Goal: Task Accomplishment & Management: Use online tool/utility

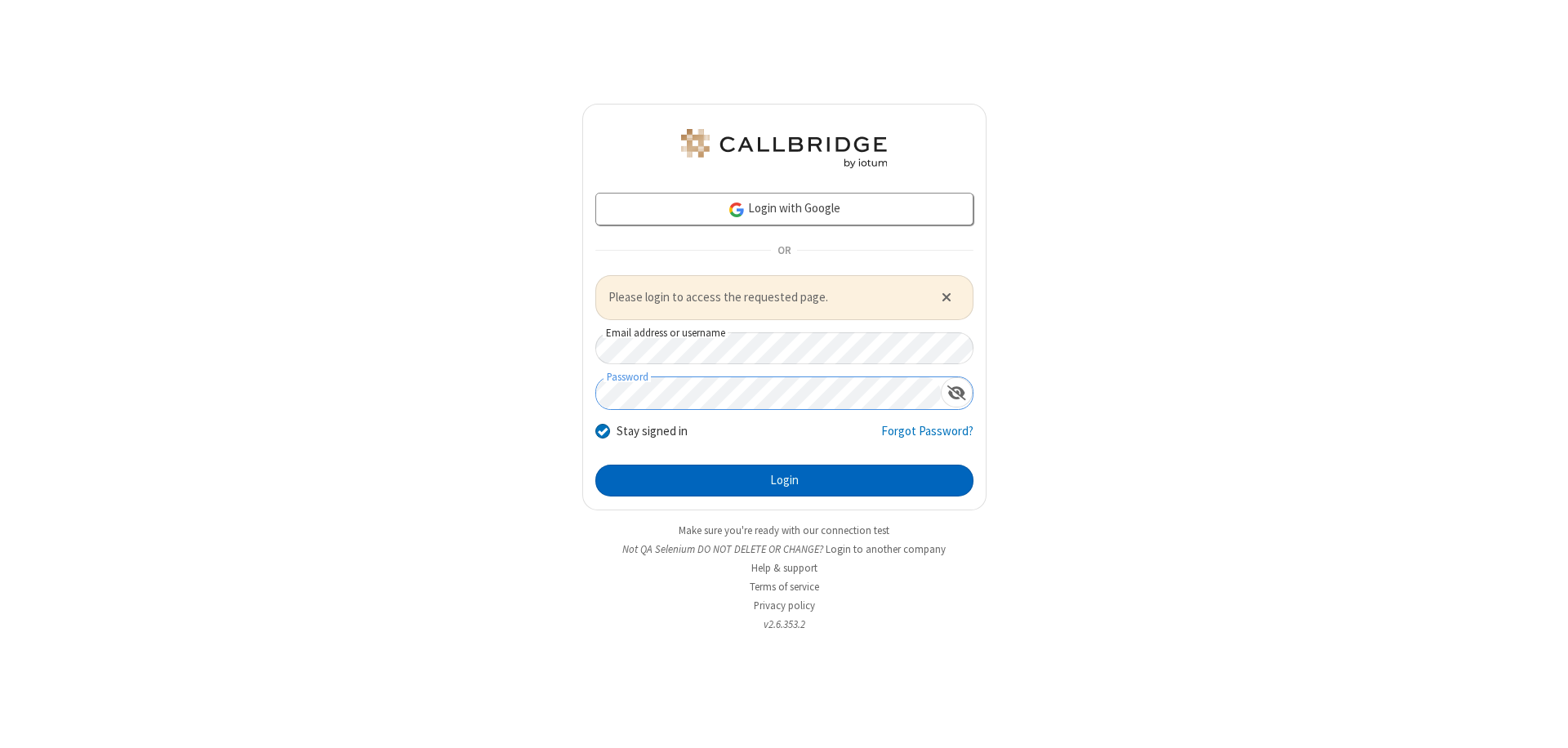
click at [784, 480] on button "Login" at bounding box center [784, 480] width 378 height 33
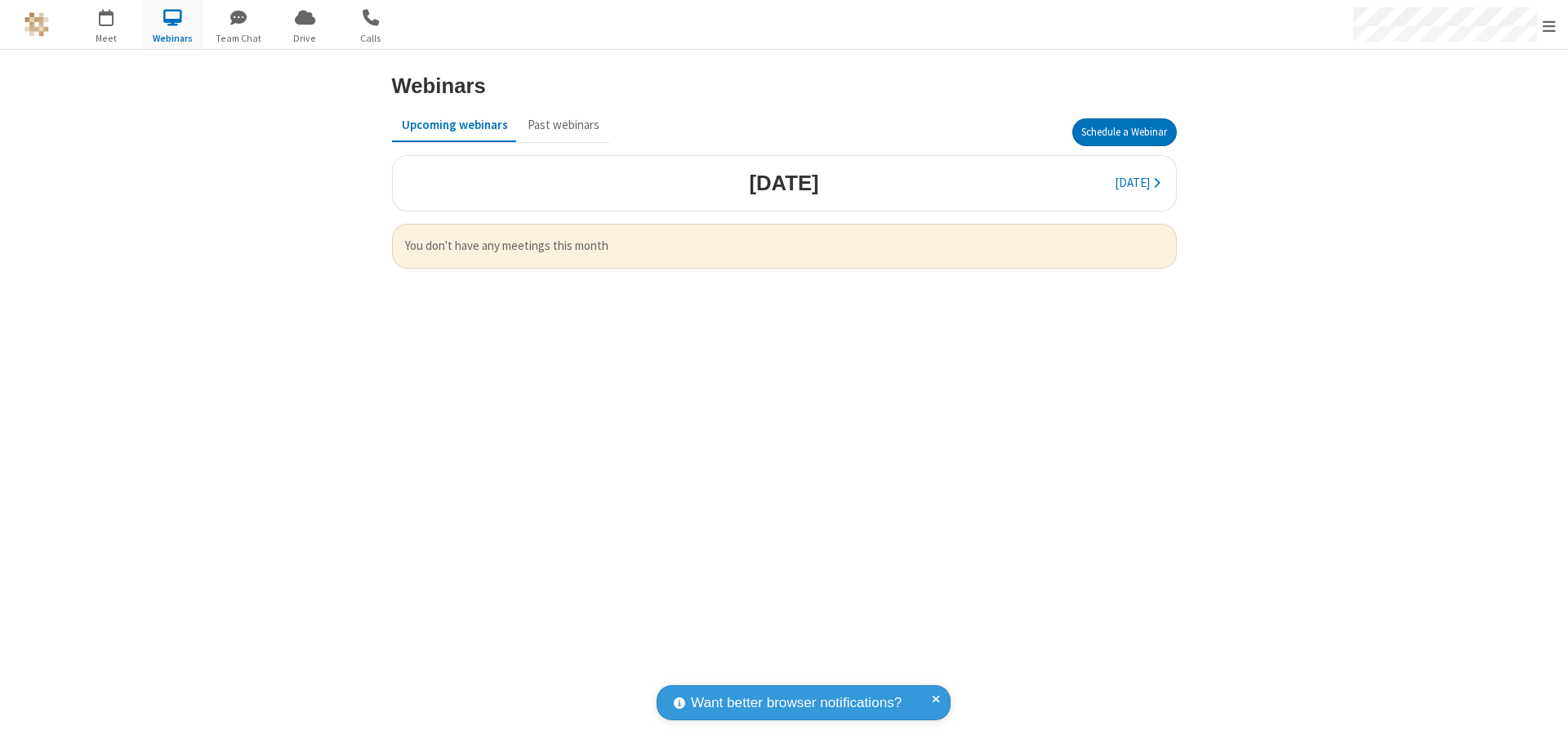
click at [1124, 132] on button "Schedule a Webinar" at bounding box center [1124, 132] width 104 height 27
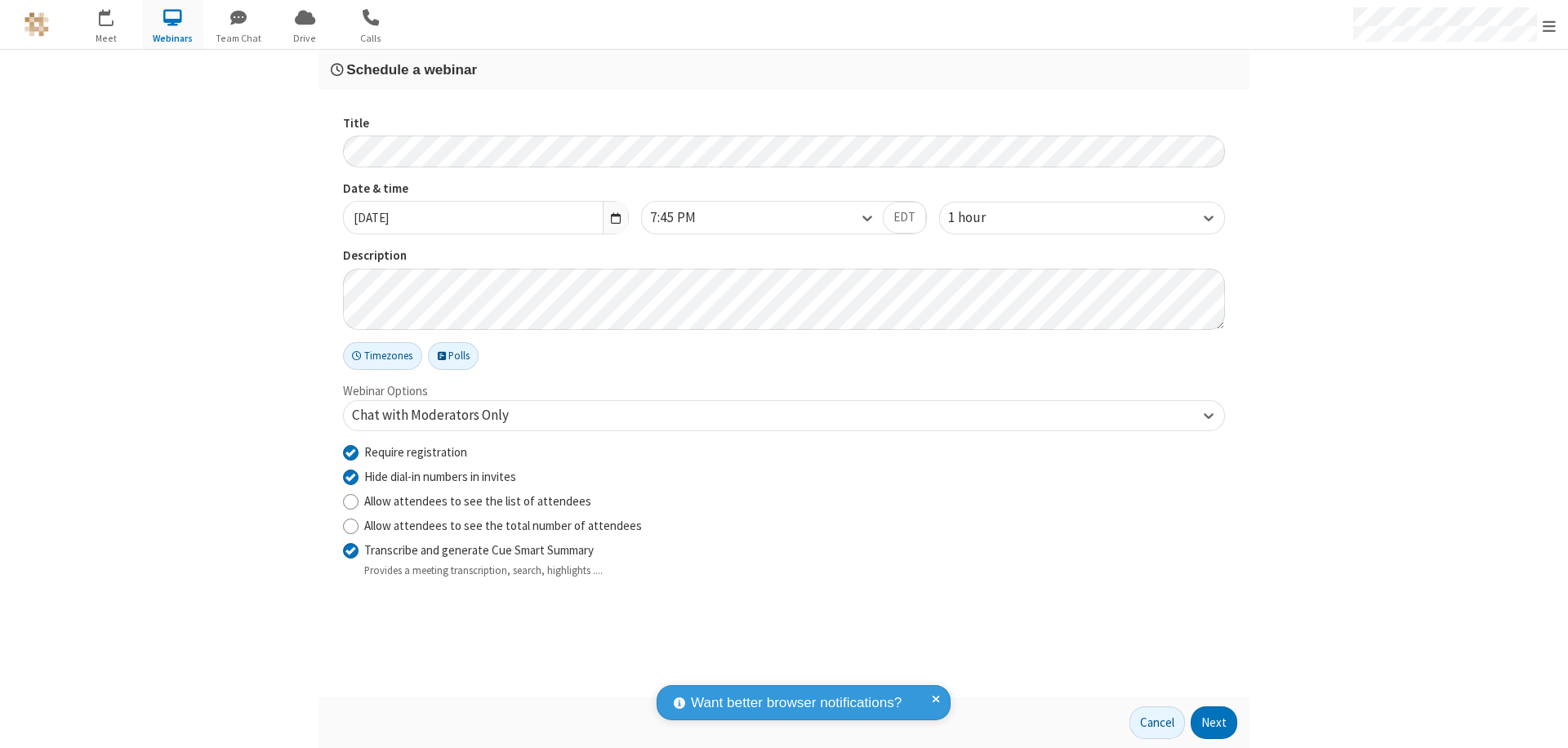
click at [351, 451] on input "Require registration" at bounding box center [351, 451] width 16 height 17
checkbox input "false"
click at [1214, 722] on button "Next" at bounding box center [1213, 722] width 47 height 33
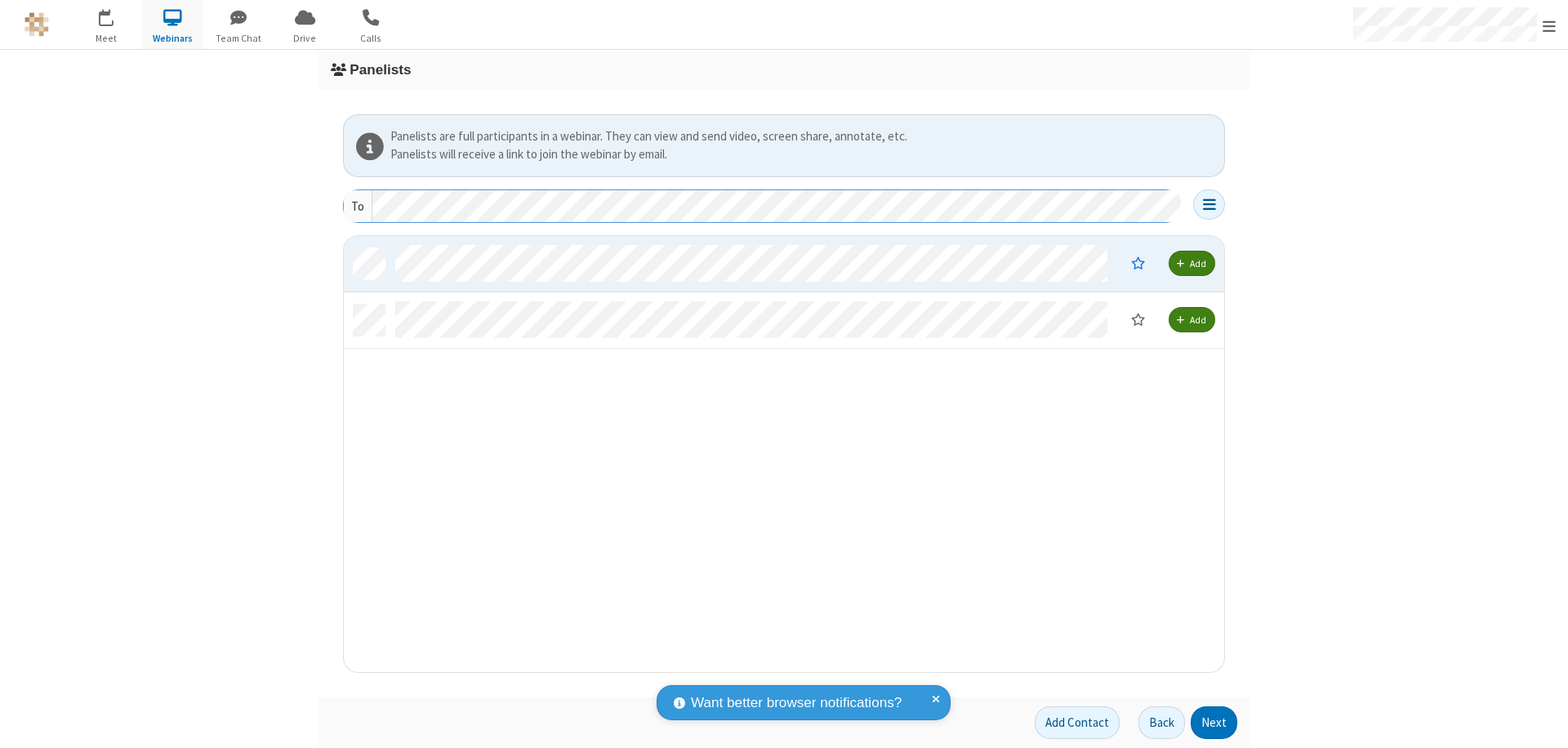
scroll to position [424, 868]
click at [1214, 722] on button "Next" at bounding box center [1213, 722] width 47 height 33
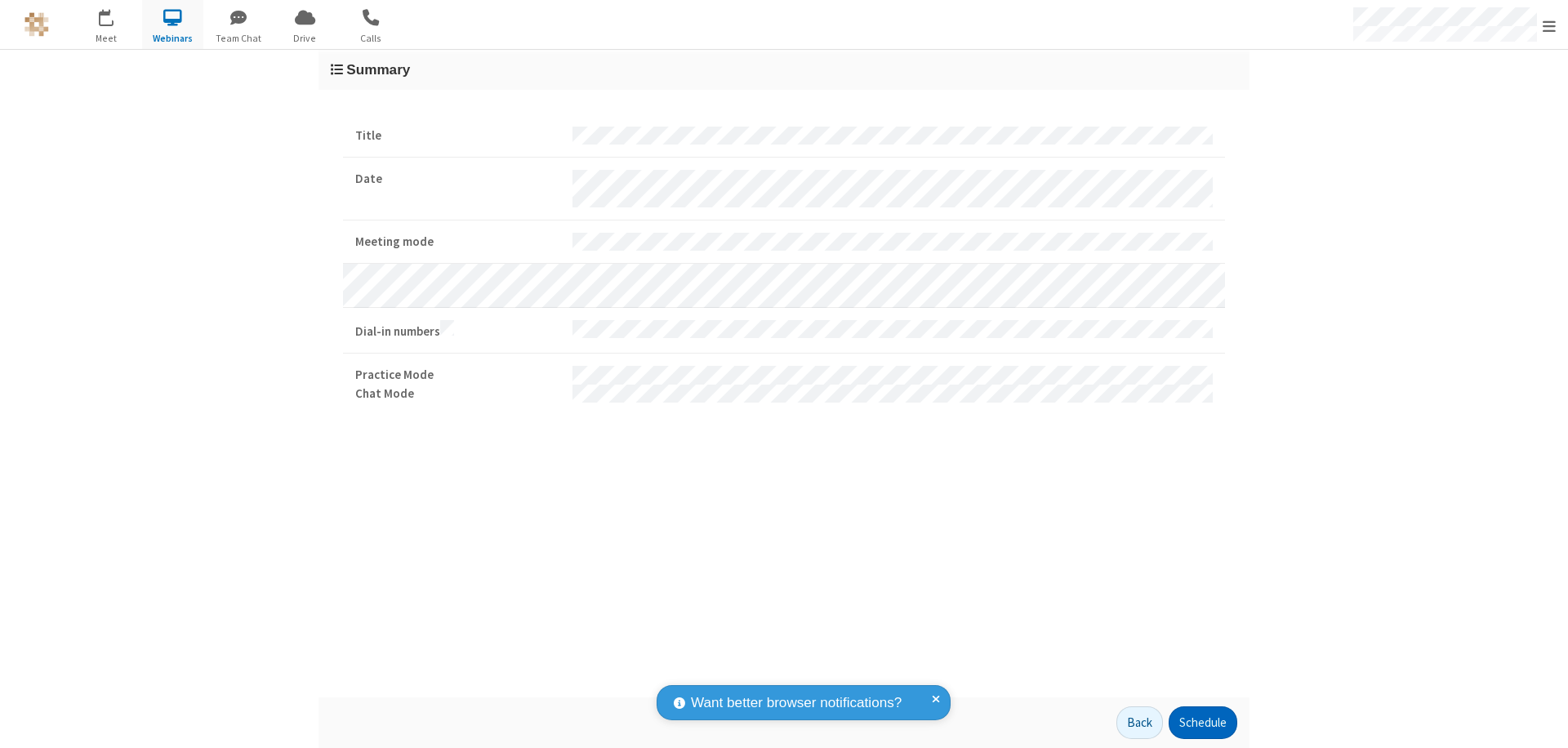
click at [1202, 722] on button "Schedule" at bounding box center [1202, 722] width 69 height 33
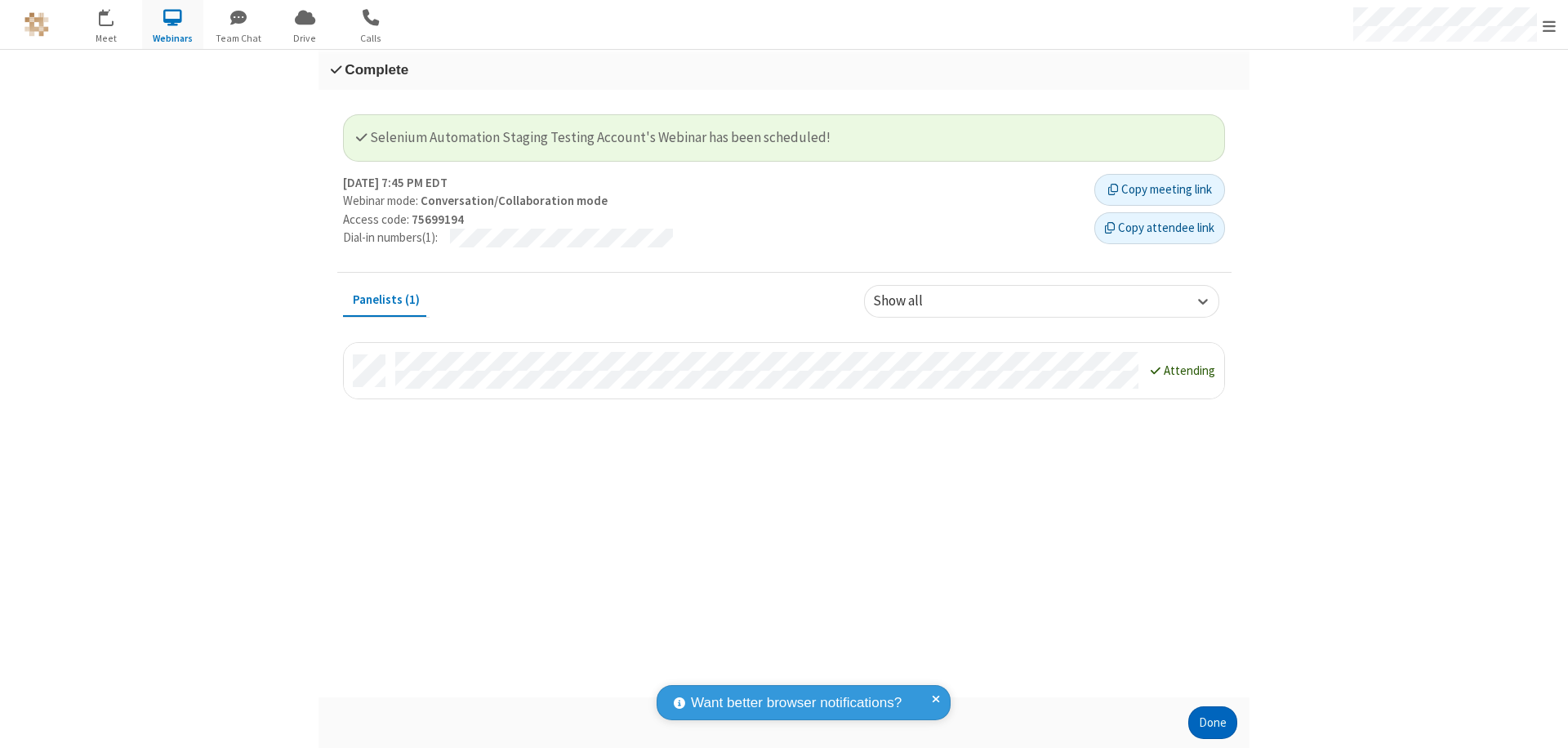
click at [1212, 722] on button "Done" at bounding box center [1212, 722] width 49 height 33
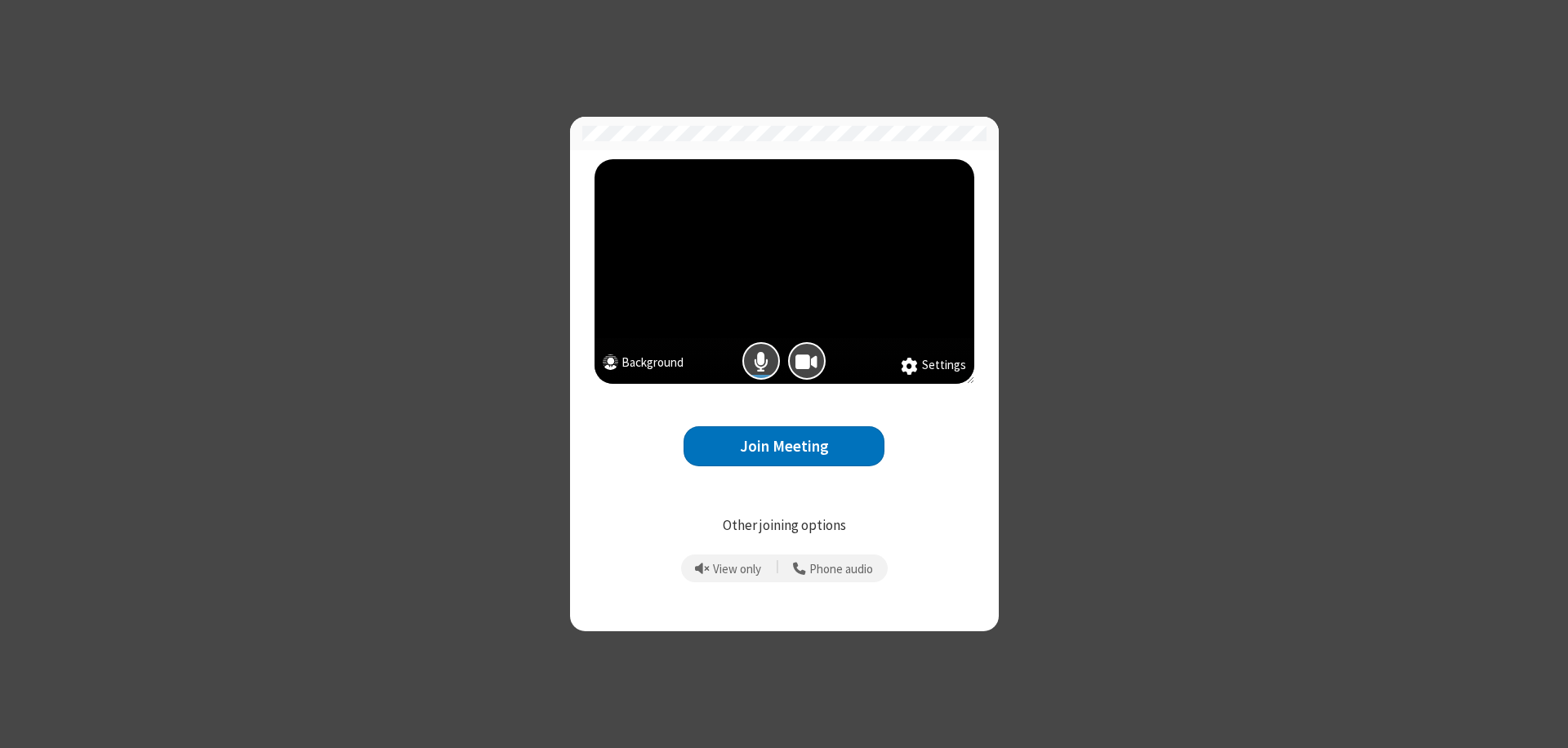
click at [784, 446] on button "Join Meeting" at bounding box center [784, 446] width 201 height 40
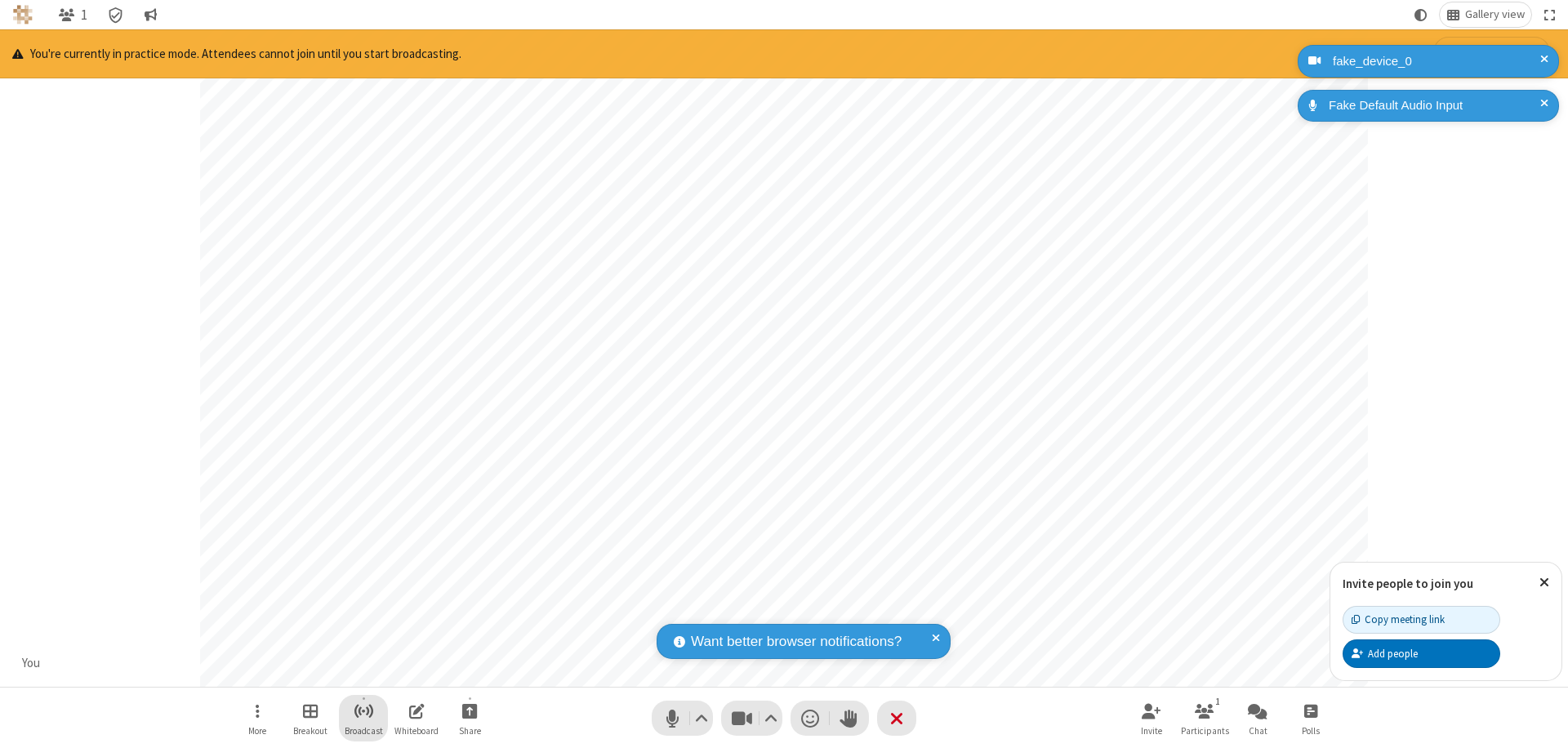
click at [363, 711] on span "Start broadcast" at bounding box center [363, 711] width 20 height 20
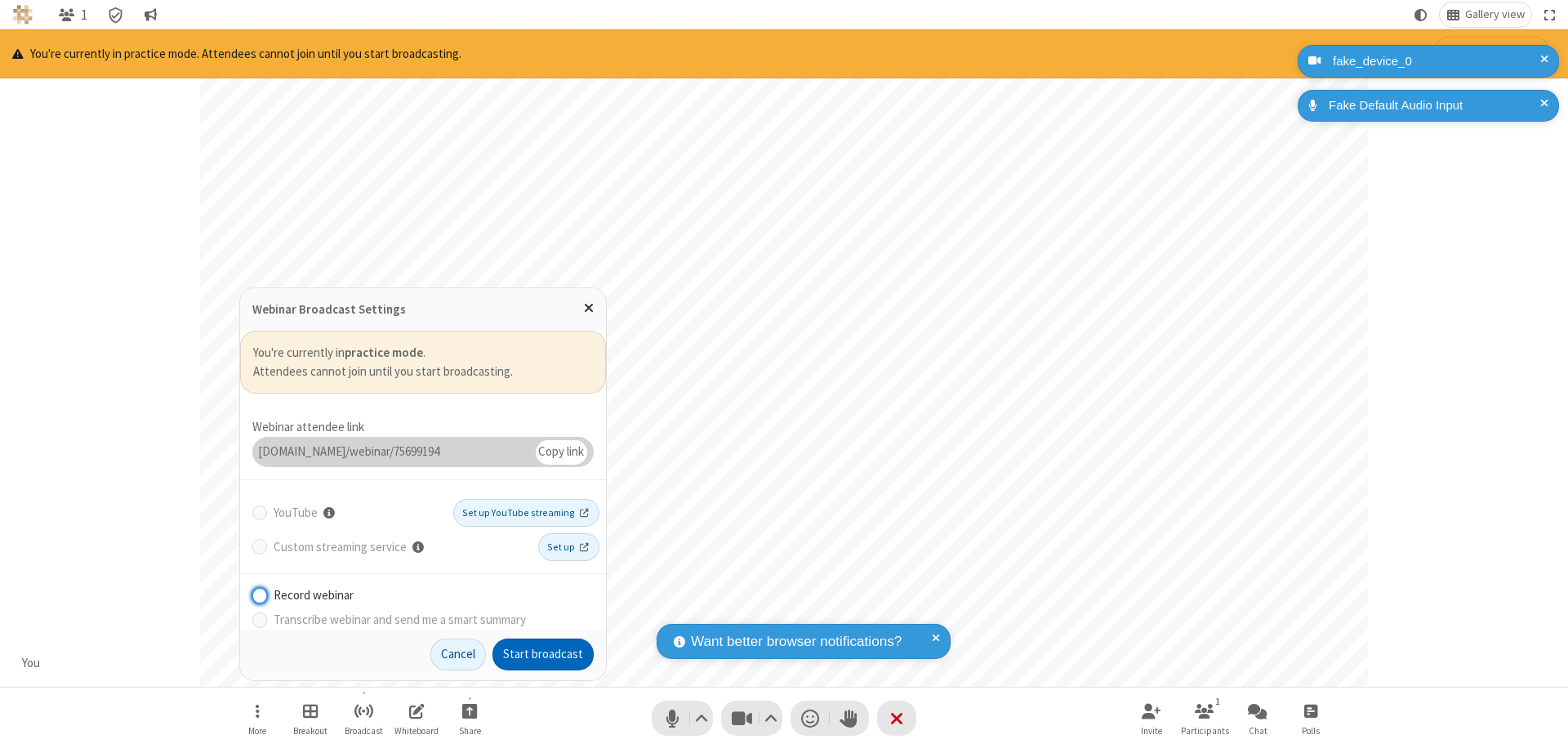
click at [543, 654] on button "Start broadcast" at bounding box center [543, 654] width 102 height 33
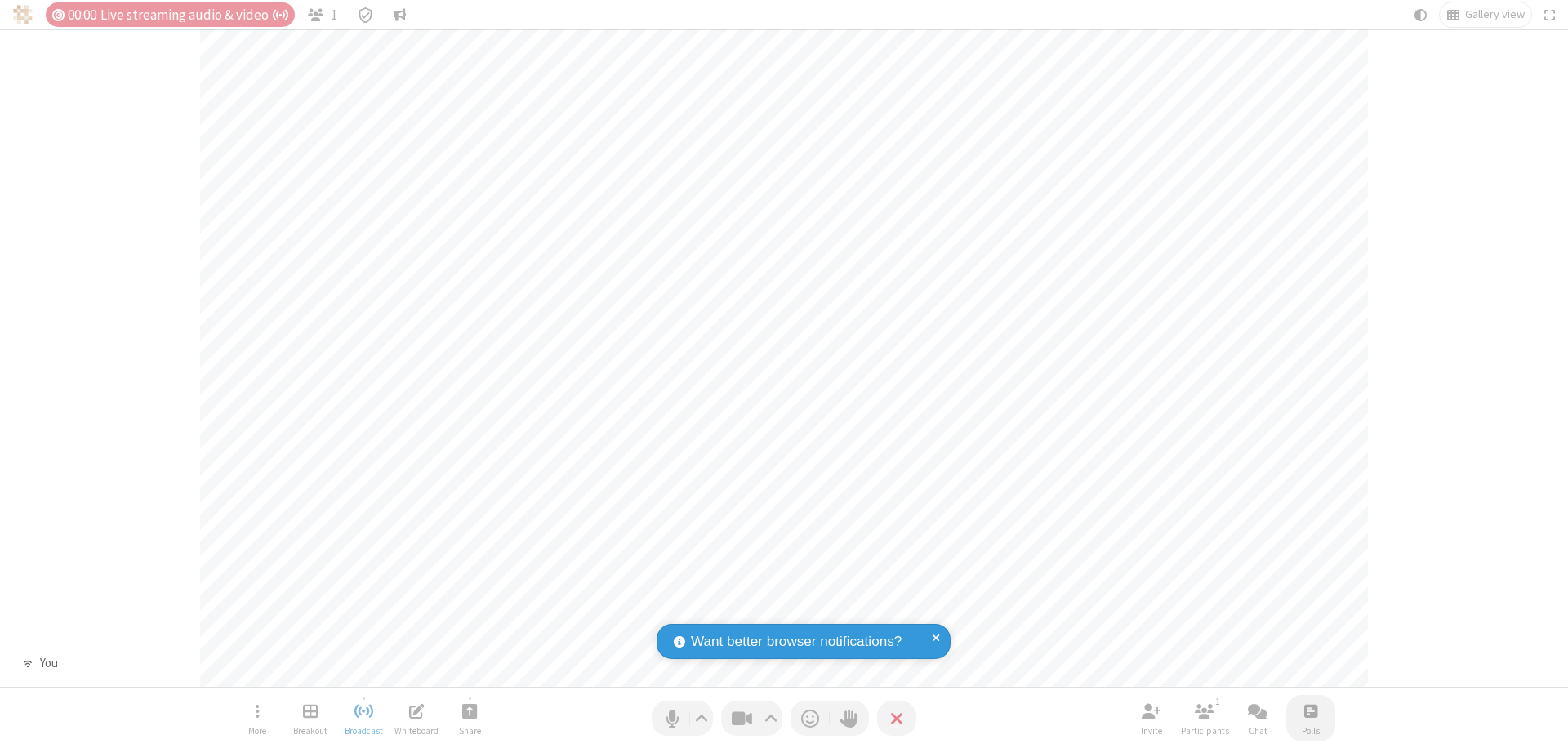
click at [1309, 711] on span "Open poll" at bounding box center [1310, 711] width 13 height 20
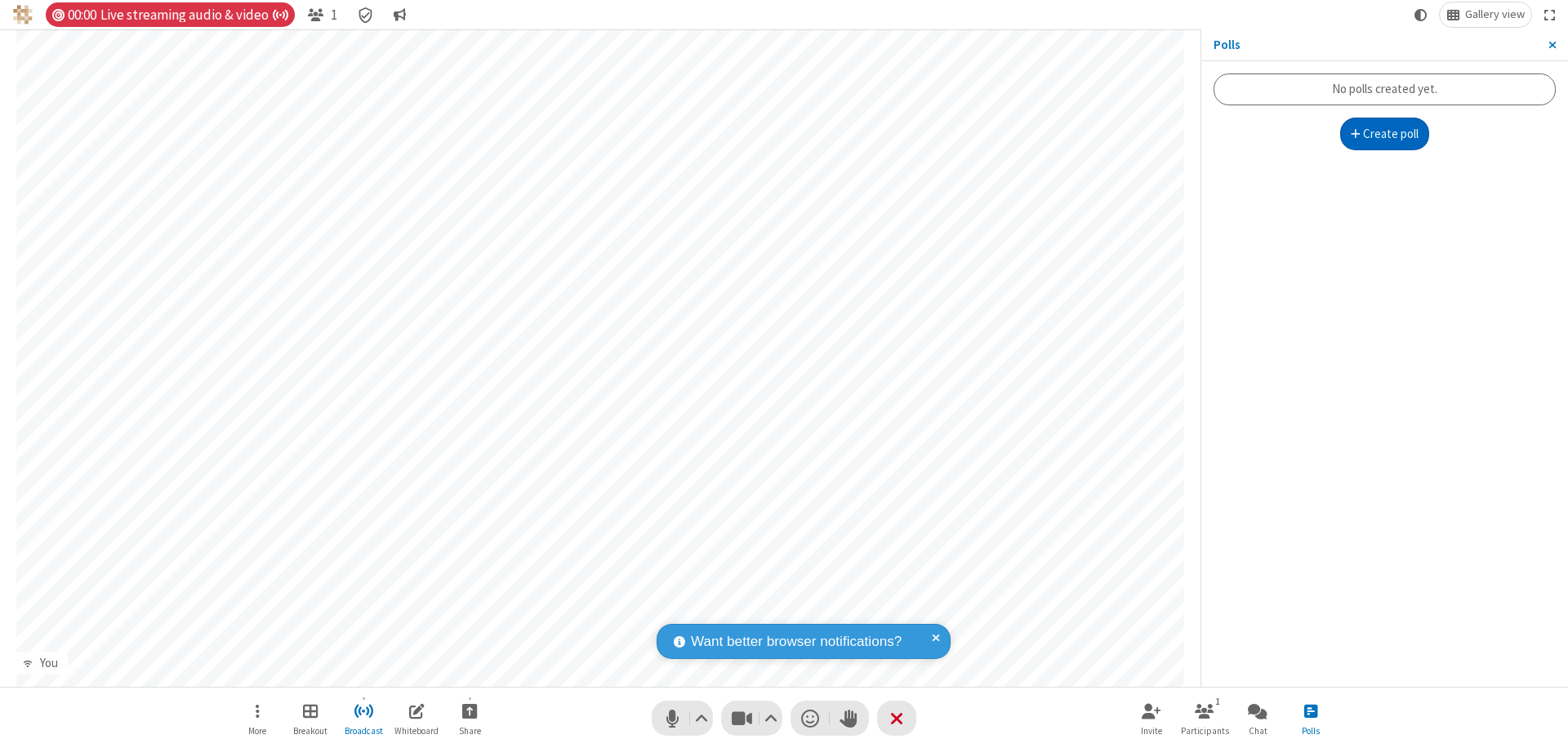
click at [1384, 134] on button "Create poll" at bounding box center [1385, 133] width 90 height 33
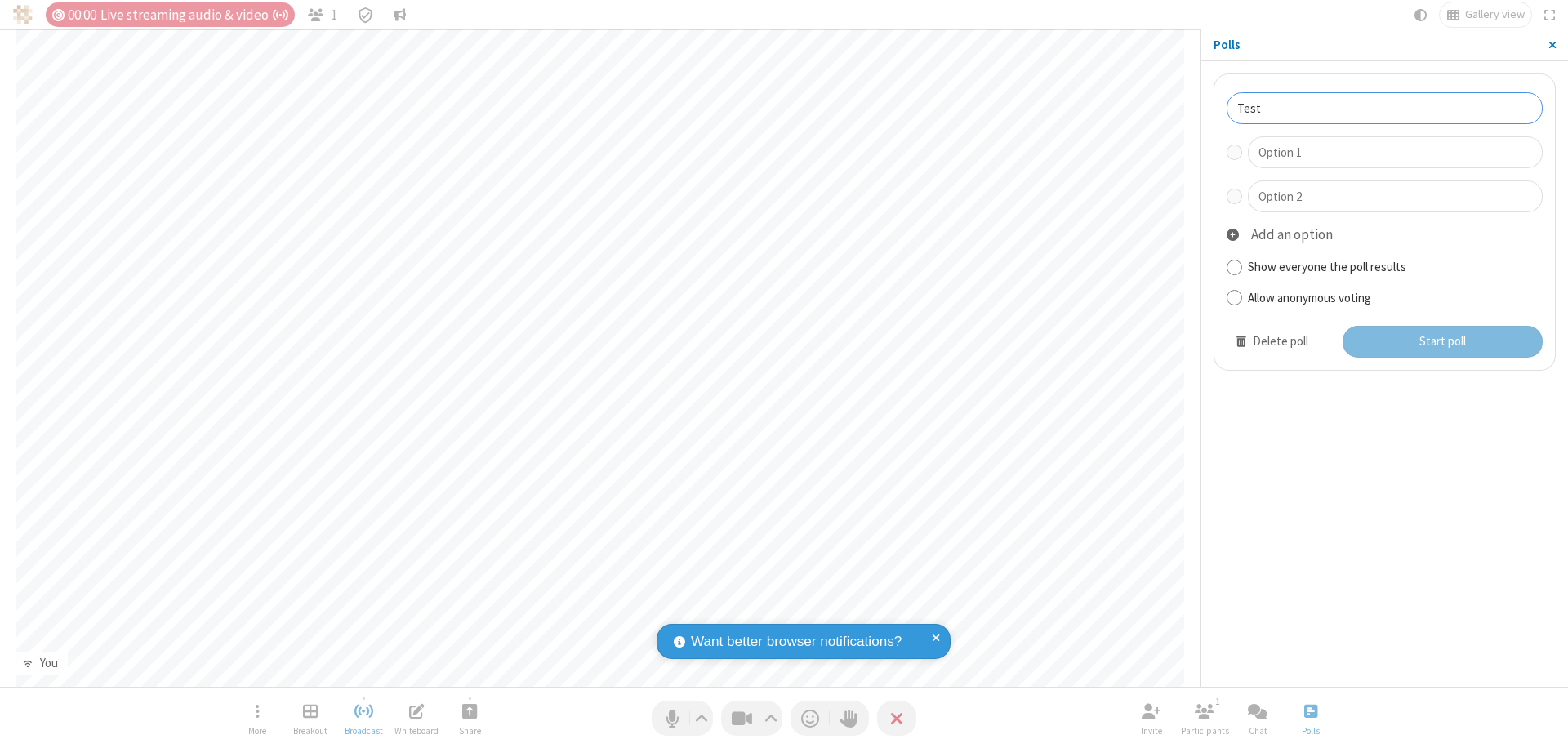
type input "Test"
type input "Yes"
type input "No"
click at [1441, 342] on button "Start poll" at bounding box center [1443, 342] width 201 height 33
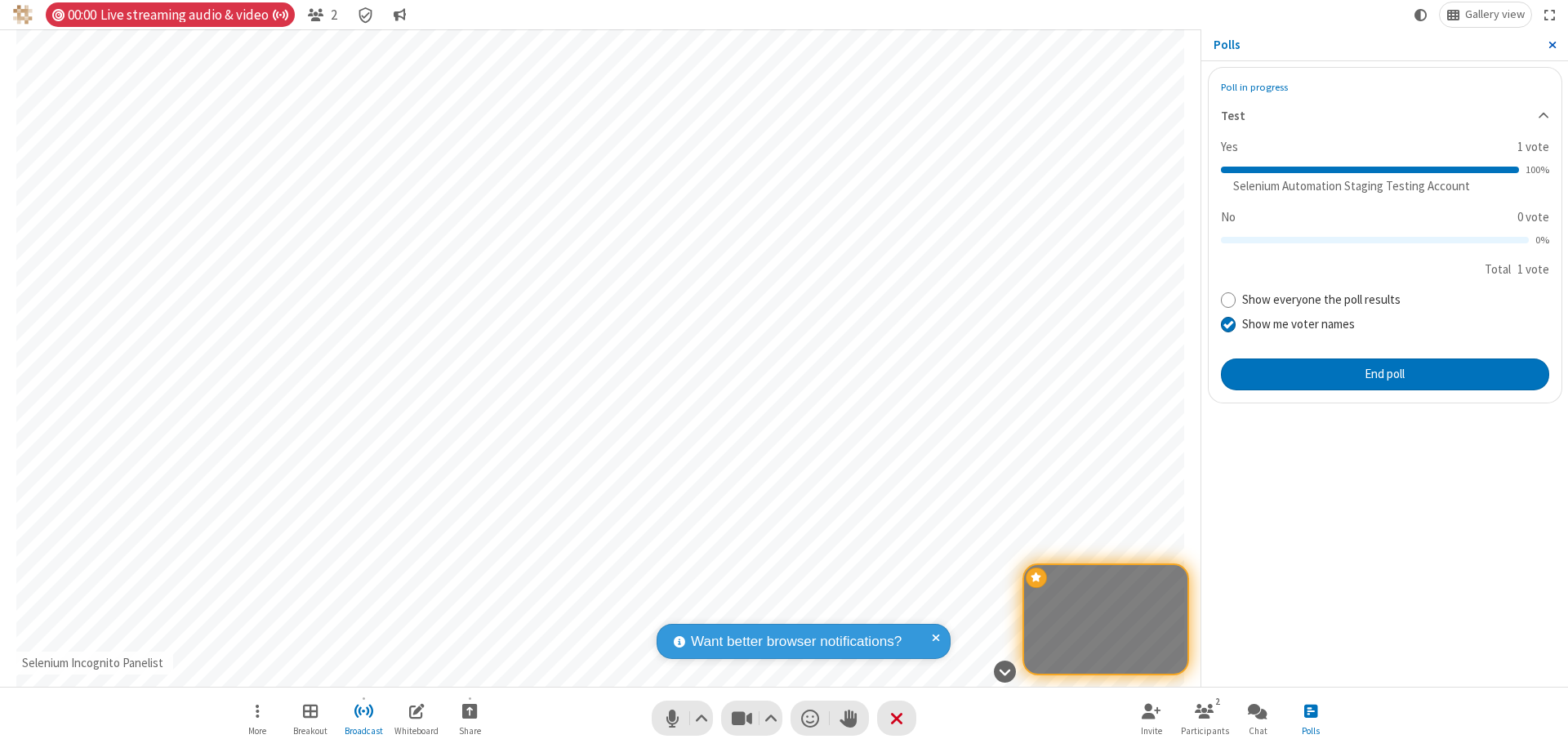
click at [1551, 45] on span "Close sidebar" at bounding box center [1552, 44] width 8 height 13
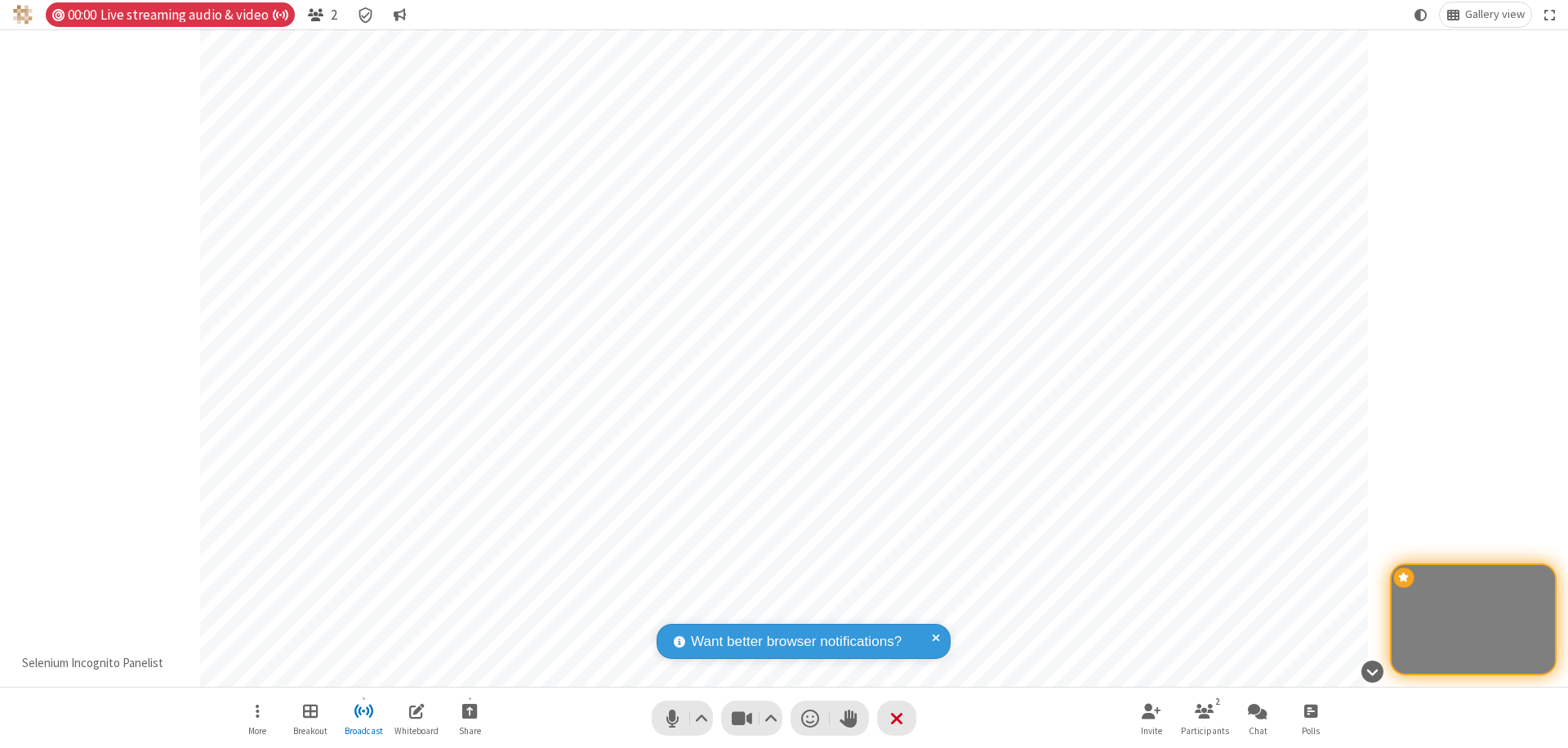
click at [314, 15] on span "Open participant list" at bounding box center [316, 15] width 16 height 16
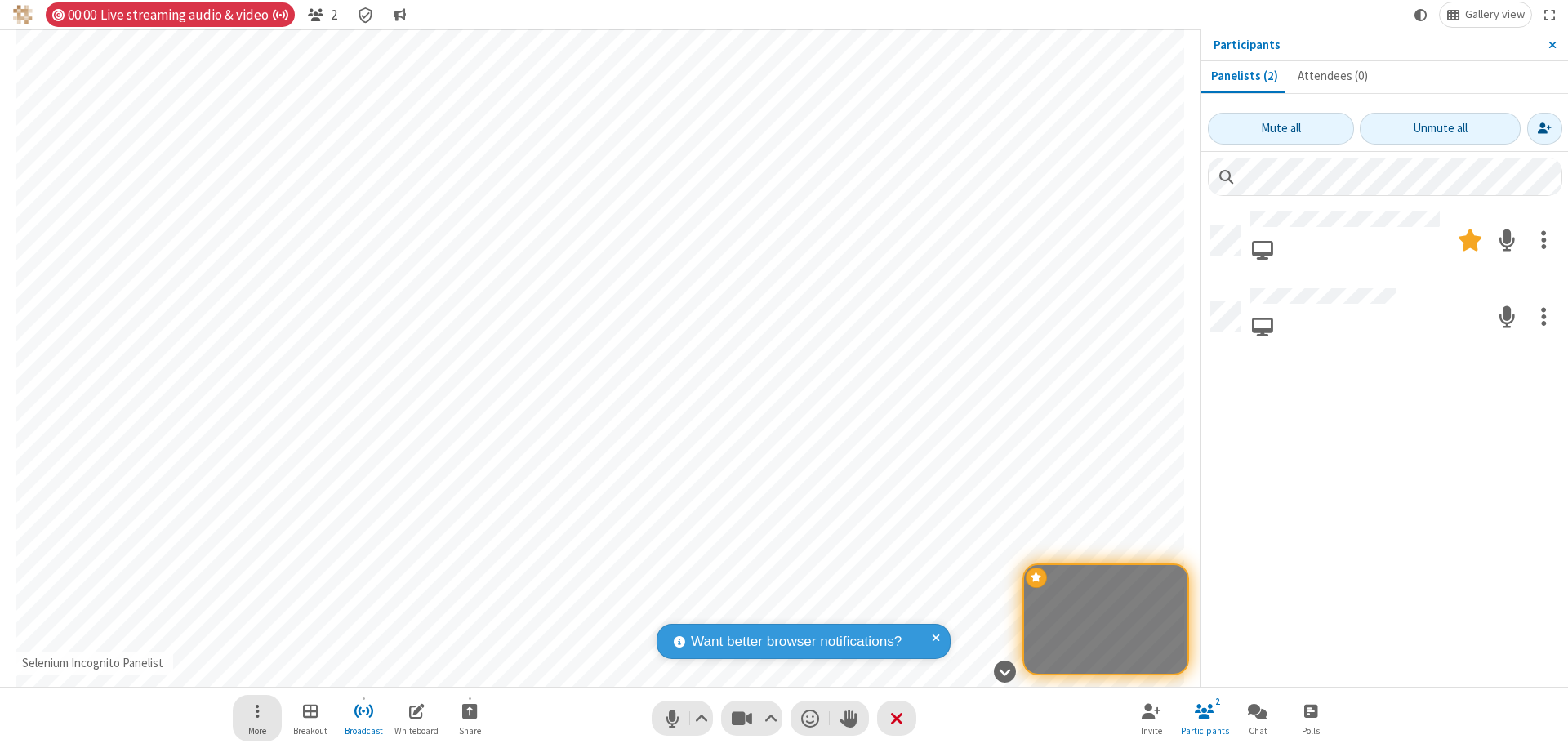
click at [256, 711] on span "Open menu" at bounding box center [257, 711] width 4 height 20
click at [1543, 238] on span at bounding box center [1543, 239] width 5 height 31
click at [1543, 313] on span at bounding box center [1543, 316] width 5 height 31
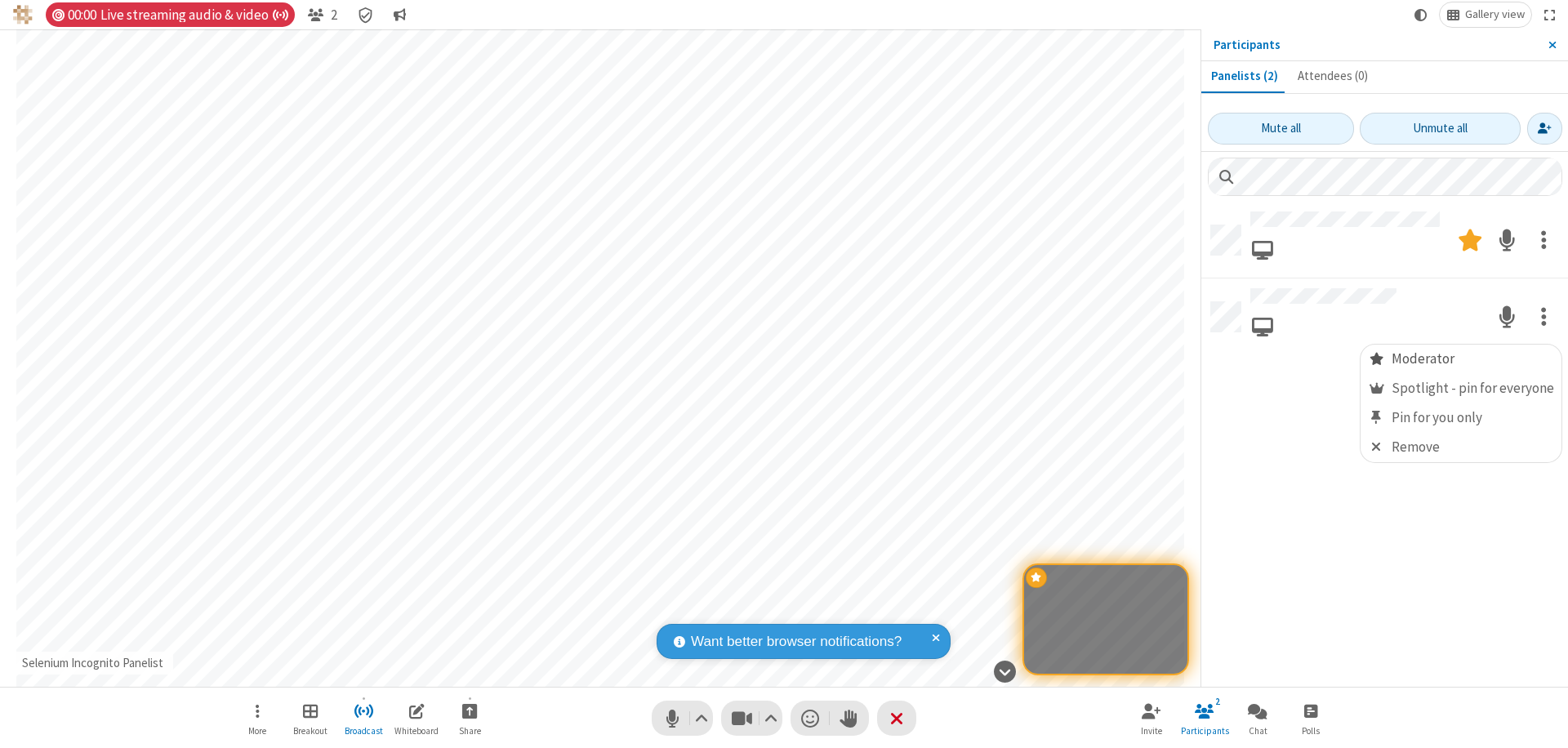
click at [1379, 359] on span "Moderator" at bounding box center [1376, 359] width 17 height 16
click at [1551, 45] on span "Close sidebar" at bounding box center [1552, 44] width 8 height 13
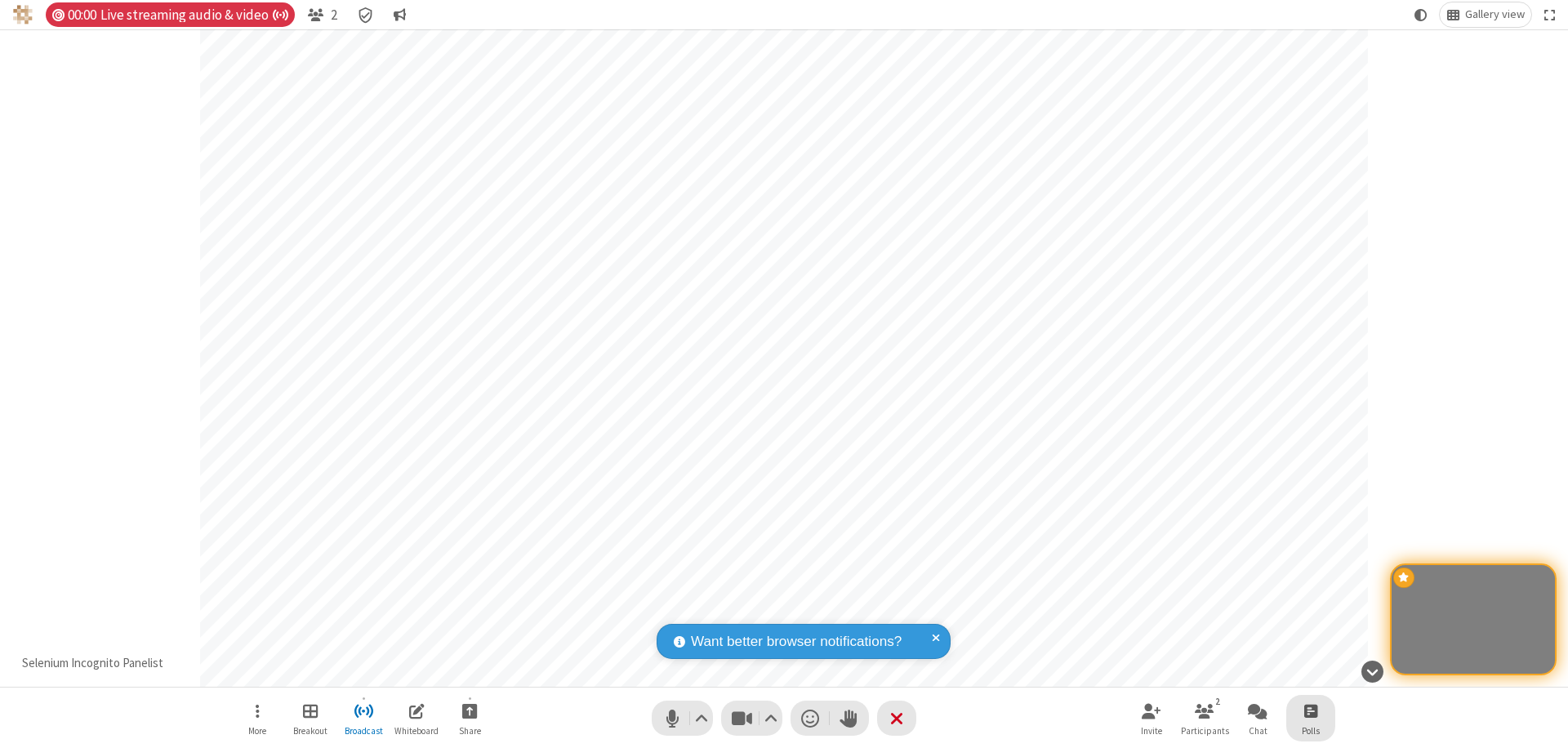
click at [1309, 711] on span "Open poll" at bounding box center [1310, 711] width 13 height 20
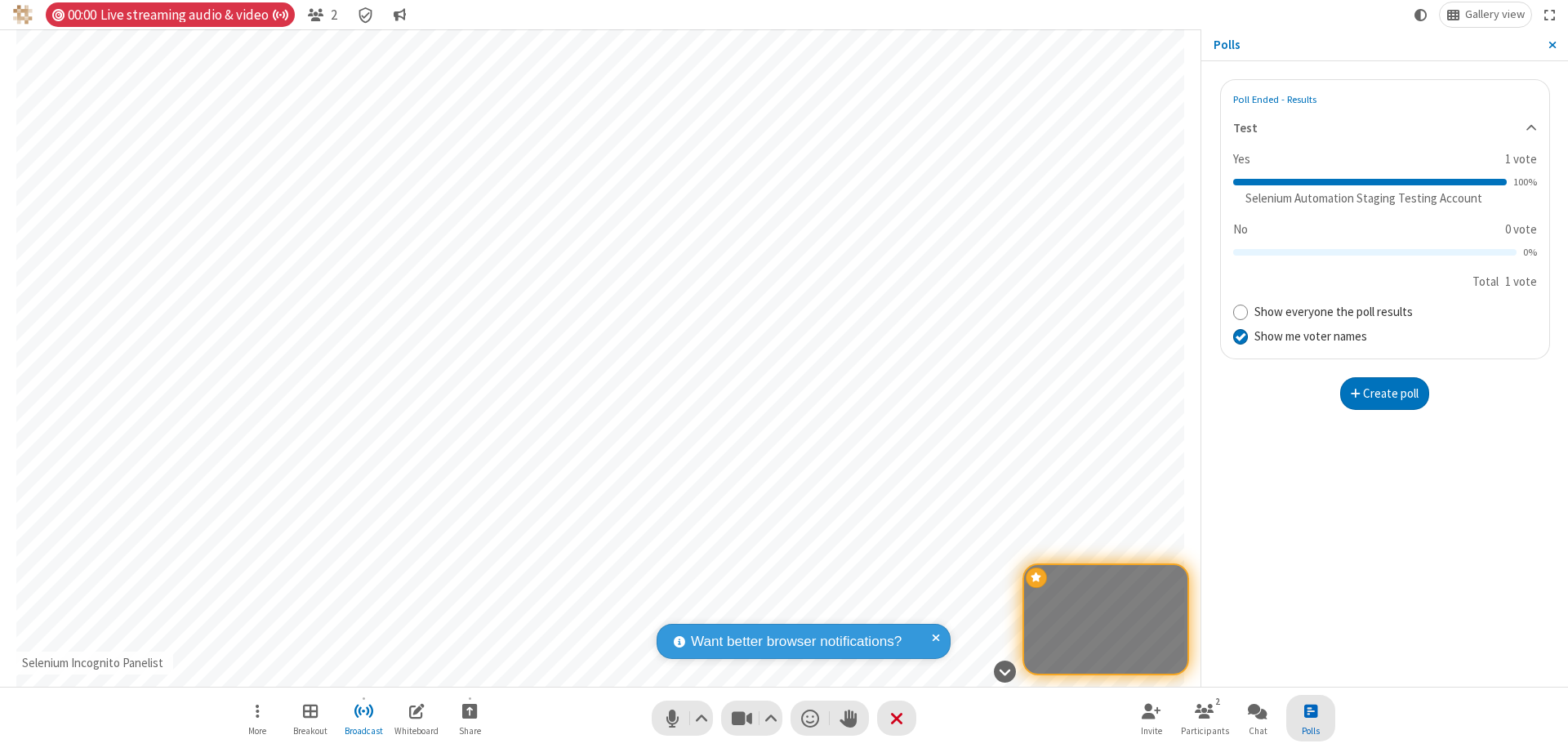
click at [1384, 393] on button "Create poll" at bounding box center [1385, 393] width 90 height 33
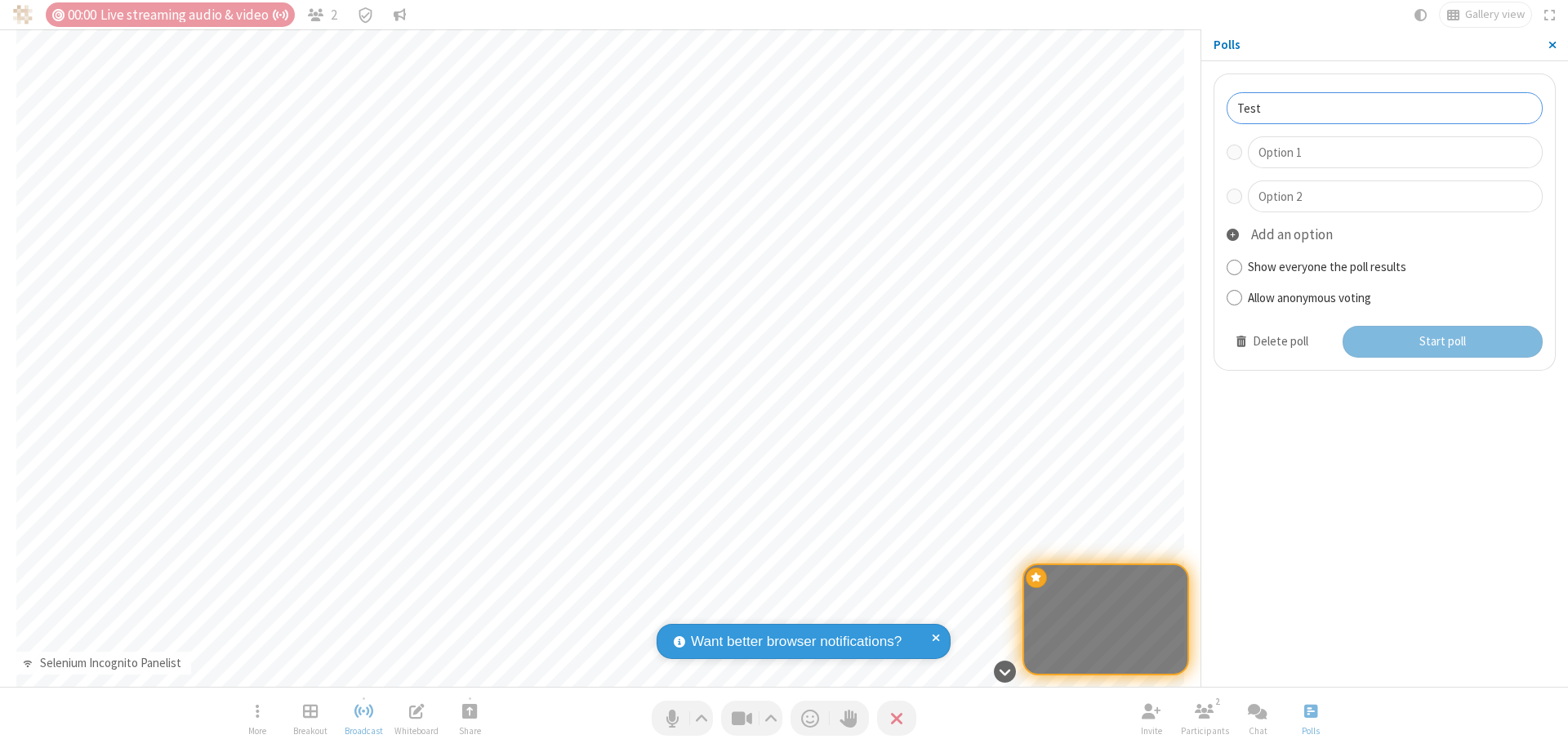
type input "Test"
type input "Yes"
type input "No"
click at [1441, 342] on button "Start poll" at bounding box center [1443, 342] width 201 height 33
